Goal: Find specific page/section: Find specific page/section

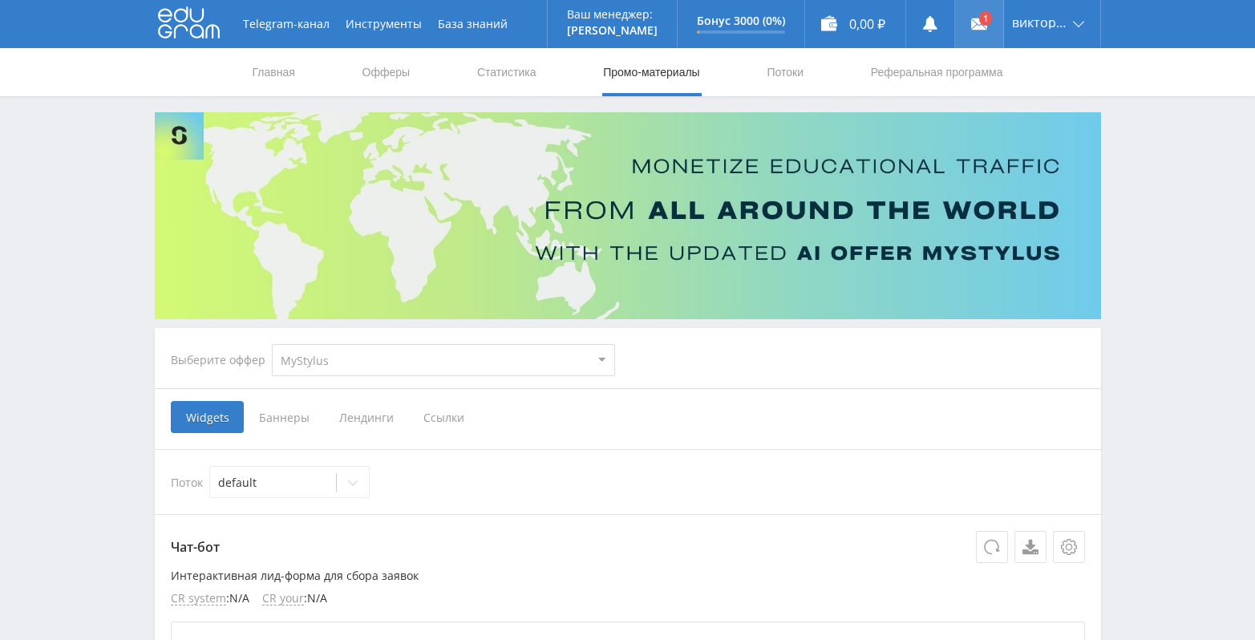
click at [976, 23] on icon at bounding box center [979, 24] width 16 height 16
